Goal: Find specific page/section: Find specific page/section

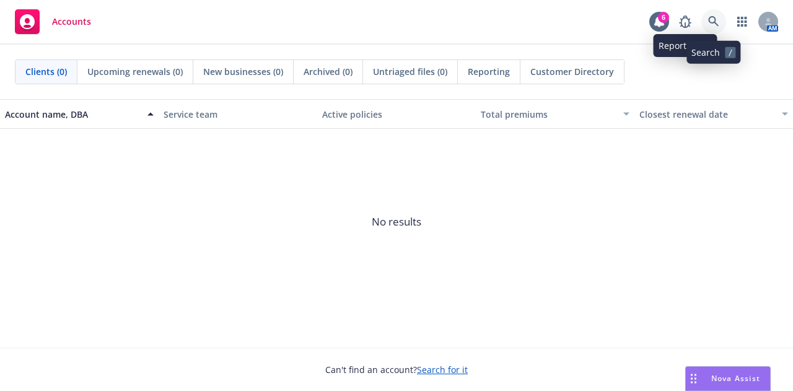
click at [716, 19] on icon at bounding box center [713, 21] width 11 height 11
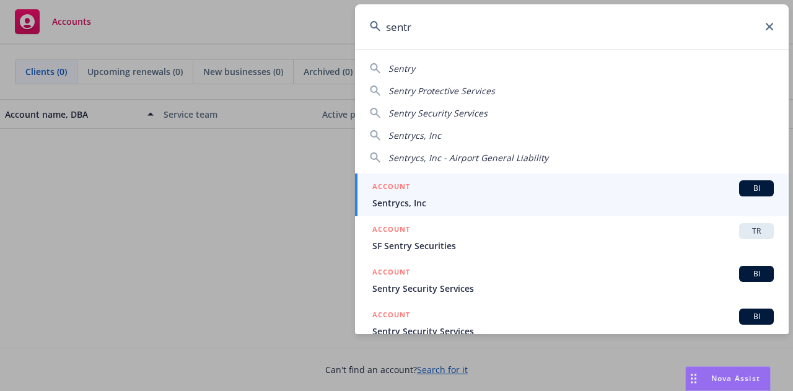
drag, startPoint x: 716, startPoint y: 19, endPoint x: 583, endPoint y: 146, distance: 184.5
click at [583, 146] on div "sentr Sentry Sentry Protective Services Sentry Security Services Sentrycs, Inc …" at bounding box center [572, 169] width 434 height 330
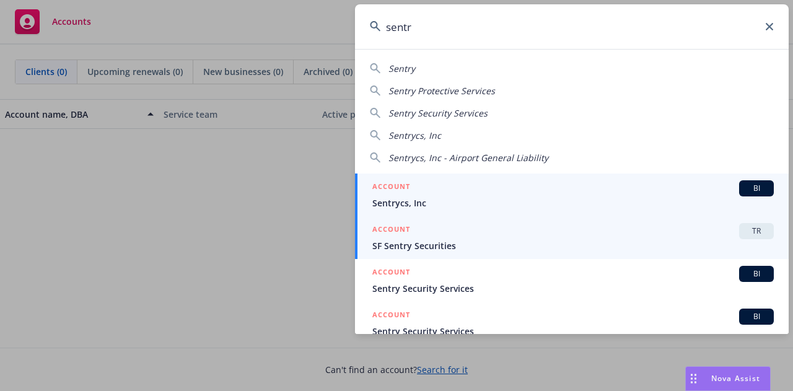
type input "sentr"
click at [744, 231] on span "TR" at bounding box center [756, 231] width 25 height 11
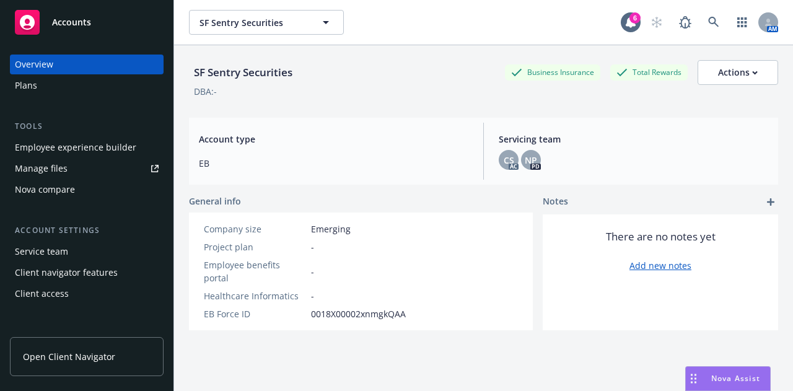
click at [64, 80] on div "Plans" at bounding box center [87, 86] width 144 height 20
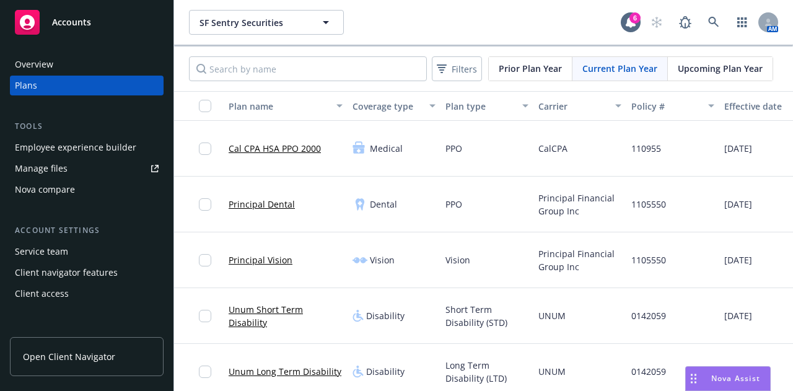
scroll to position [1, 0]
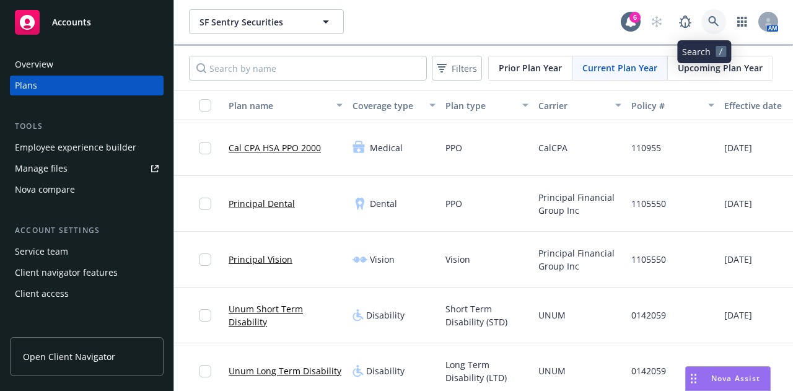
click at [708, 24] on icon at bounding box center [713, 21] width 11 height 11
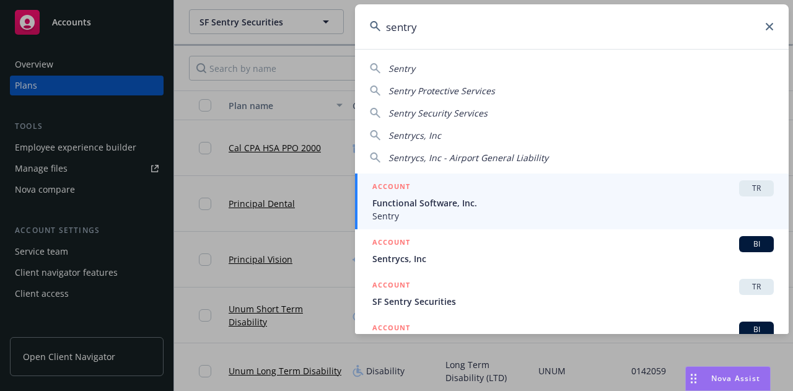
type input "sentry"
click at [449, 209] on span "Functional Software, Inc." at bounding box center [573, 202] width 402 height 13
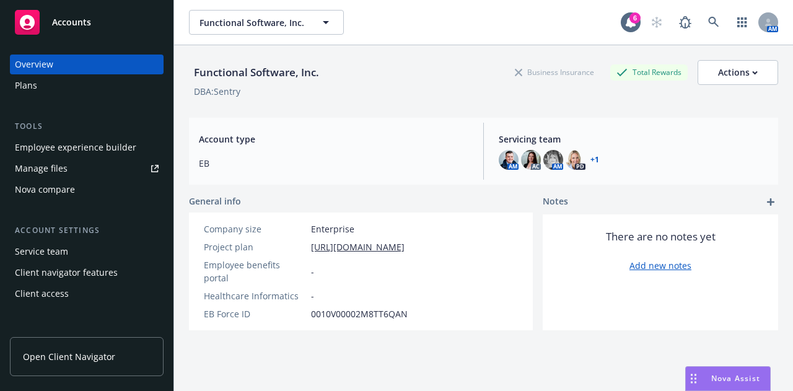
click at [87, 88] on div "Plans" at bounding box center [87, 86] width 144 height 20
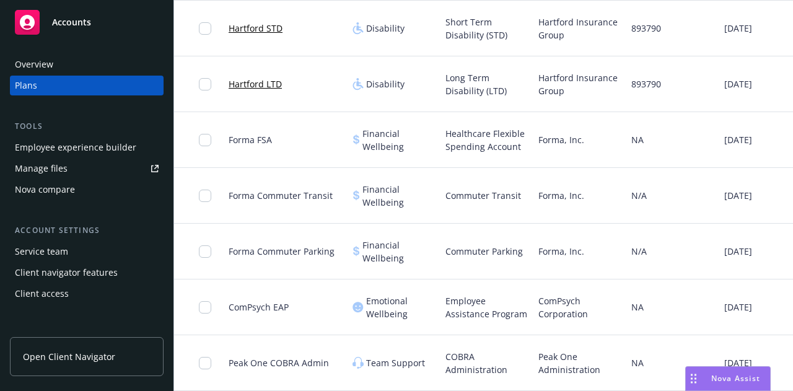
scroll to position [640, 0]
